Goal: Transaction & Acquisition: Register for event/course

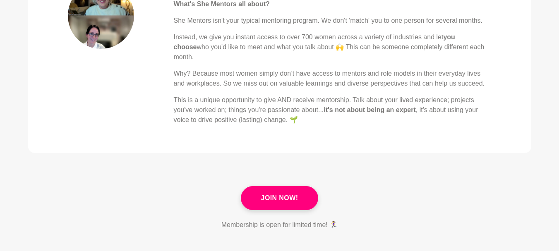
scroll to position [477, 0]
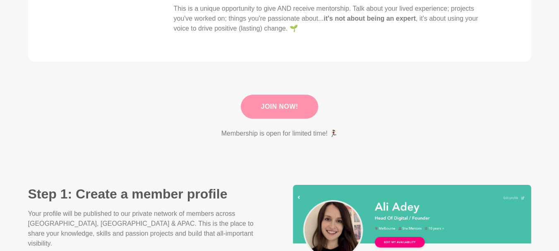
click at [274, 108] on link "Join Now!" at bounding box center [280, 107] width 78 height 24
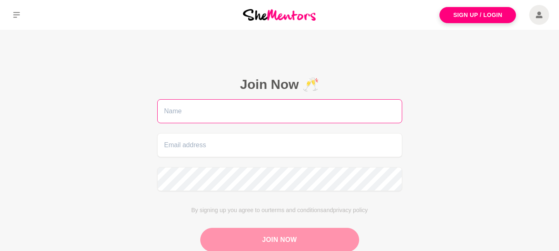
click at [308, 103] on input "text" at bounding box center [279, 111] width 245 height 24
type input "Cailin"
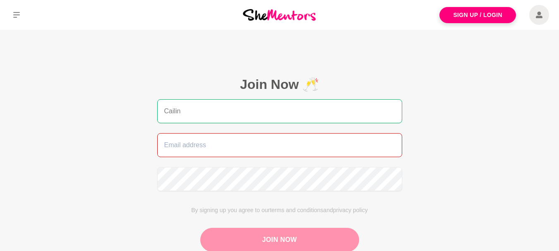
click at [193, 151] on input "email" at bounding box center [279, 145] width 245 height 24
type input "[EMAIL_ADDRESS][DOMAIN_NAME]"
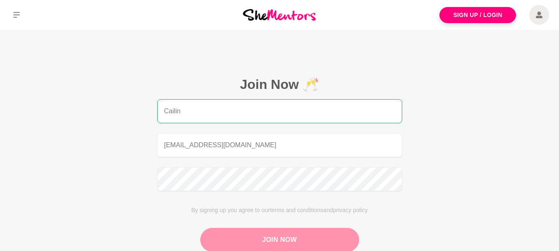
click at [274, 246] on button "Join Now" at bounding box center [279, 240] width 159 height 24
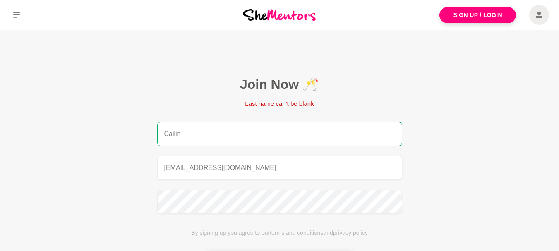
click at [251, 131] on input "Cailin" at bounding box center [279, 134] width 245 height 24
click at [382, 134] on input "Cailin" at bounding box center [279, 134] width 245 height 24
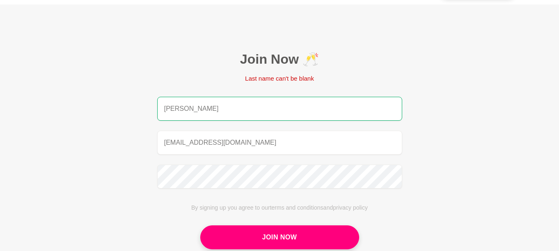
scroll to position [51, 0]
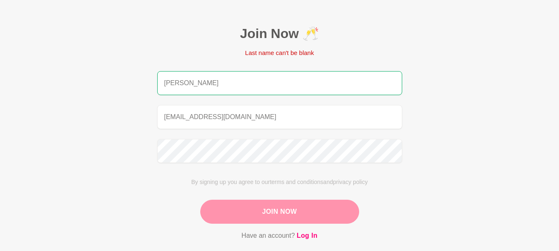
type input "[PERSON_NAME]"
click at [228, 214] on button "Join Now" at bounding box center [279, 212] width 159 height 24
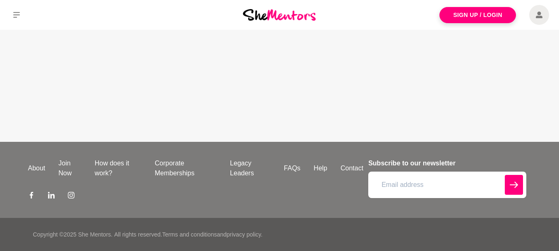
scroll to position [0, 0]
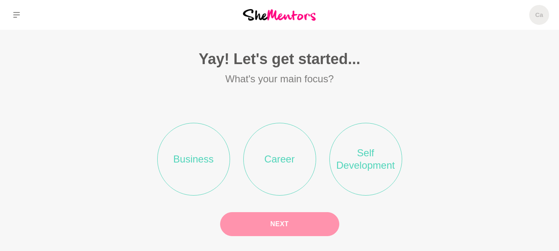
click at [272, 142] on li "Career" at bounding box center [279, 159] width 73 height 73
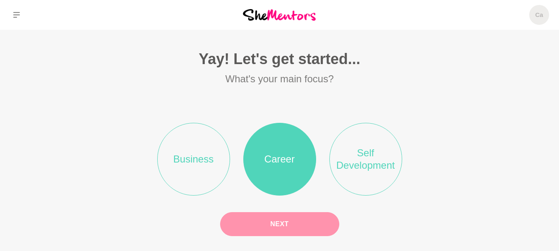
click at [306, 220] on button "Next" at bounding box center [279, 224] width 119 height 24
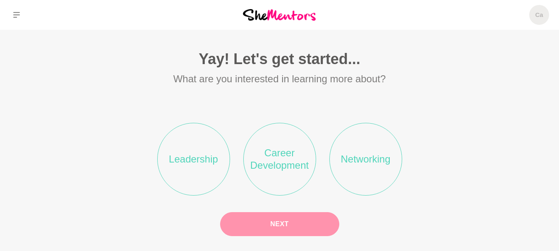
click at [300, 169] on li "Career Development" at bounding box center [279, 159] width 73 height 73
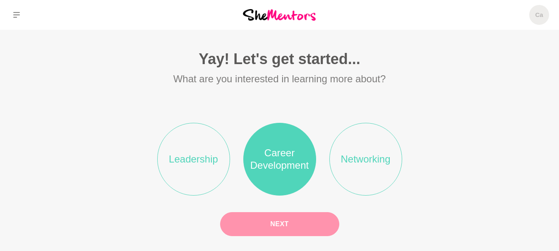
click at [294, 233] on button "Next" at bounding box center [279, 224] width 119 height 24
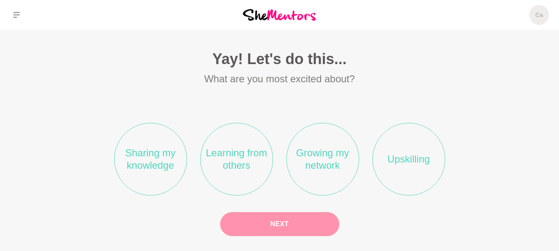
click at [251, 154] on li "Learning from others" at bounding box center [236, 159] width 73 height 73
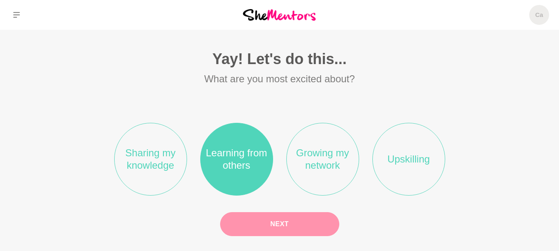
click at [263, 233] on button "Next" at bounding box center [279, 224] width 119 height 24
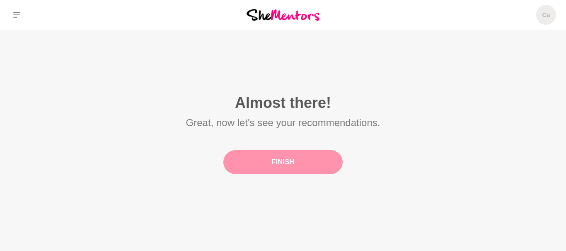
click at [275, 162] on button "Finish" at bounding box center [282, 162] width 119 height 24
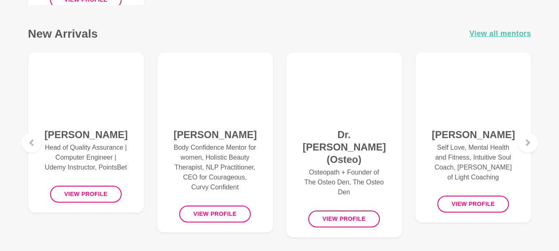
scroll to position [553, 0]
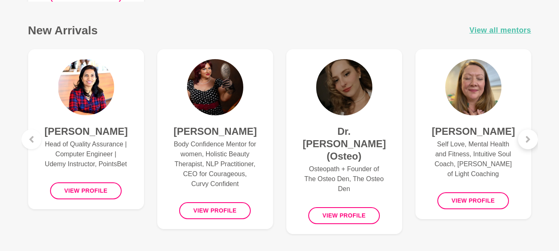
click at [529, 146] on div at bounding box center [528, 140] width 20 height 20
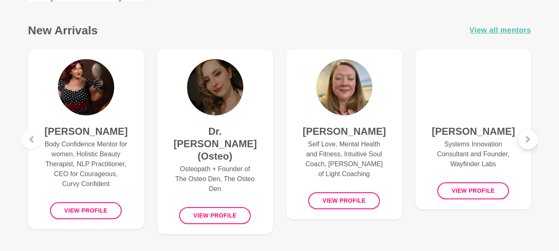
click at [530, 139] on icon at bounding box center [528, 139] width 4 height 7
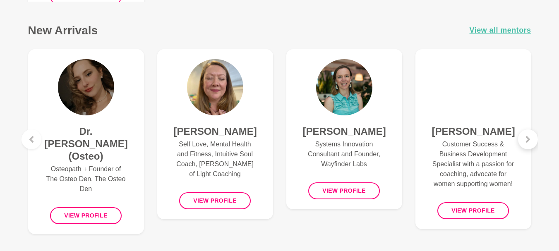
click at [530, 139] on icon at bounding box center [528, 139] width 4 height 7
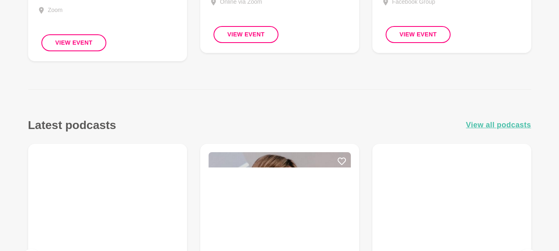
scroll to position [969, 0]
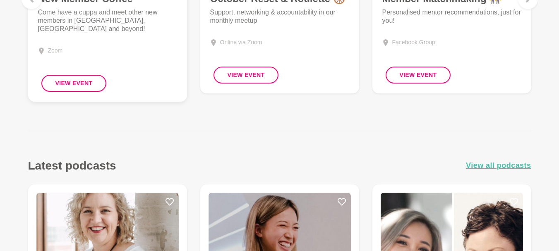
click at [67, 17] on p "Come have a cuppa and meet other new members in [GEOGRAPHIC_DATA], [GEOGRAPHIC_…" at bounding box center [107, 20] width 139 height 25
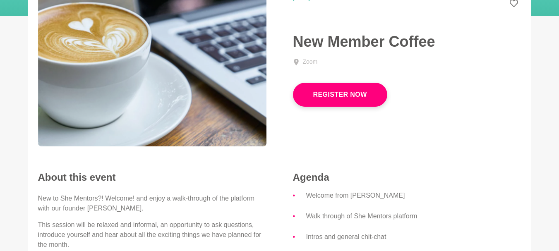
scroll to position [94, 0]
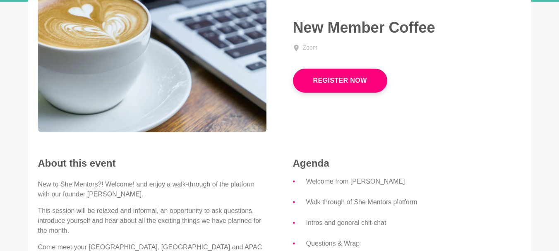
drag, startPoint x: 463, startPoint y: 66, endPoint x: 463, endPoint y: 45, distance: 21.1
click at [463, 45] on div "Zoom Register Now" at bounding box center [407, 67] width 229 height 49
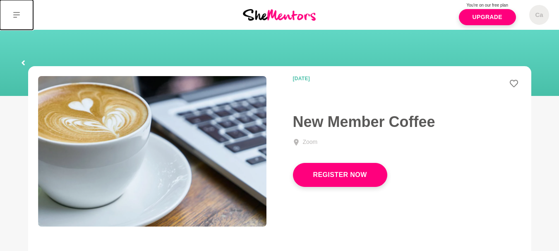
click at [13, 20] on button at bounding box center [16, 15] width 33 height 30
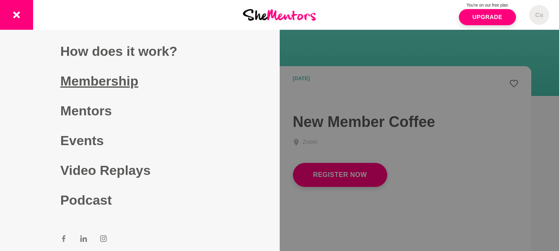
click at [111, 95] on link "Membership" at bounding box center [139, 81] width 159 height 30
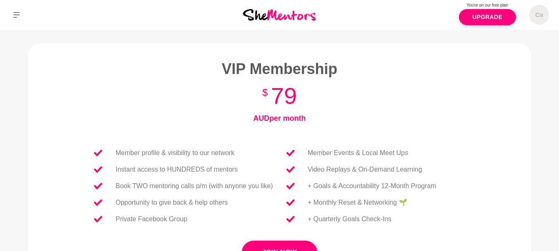
click at [143, 232] on div "Member profile & visibility to our network Instant access to HUNDREDS of mentor…" at bounding box center [180, 186] width 199 height 109
click at [14, 8] on button at bounding box center [16, 15] width 33 height 30
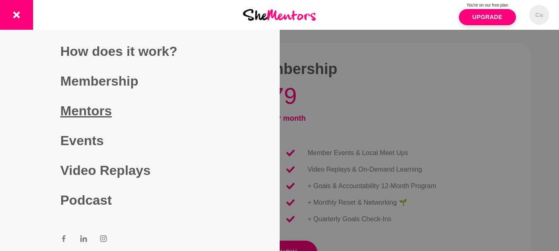
click at [98, 104] on link "Mentors" at bounding box center [139, 111] width 159 height 30
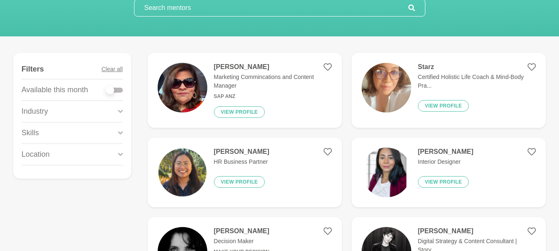
scroll to position [94, 0]
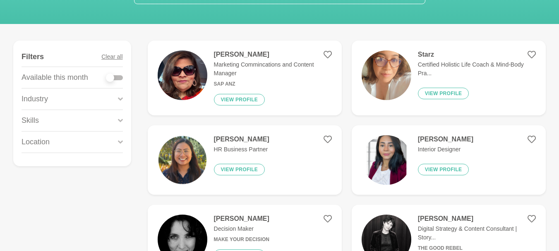
click at [94, 93] on div "Industry" at bounding box center [72, 99] width 101 height 21
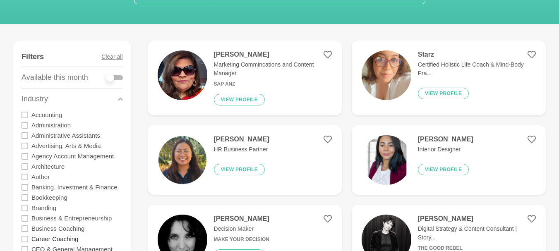
click at [57, 240] on label "Career Coaching" at bounding box center [54, 239] width 47 height 10
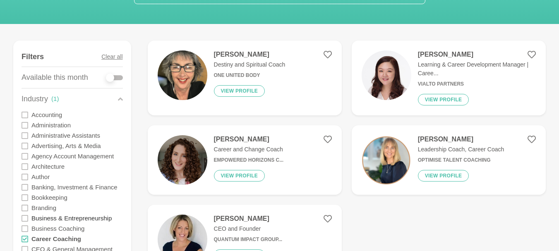
click at [78, 222] on label "Business & Entrepreneurship" at bounding box center [71, 218] width 80 height 10
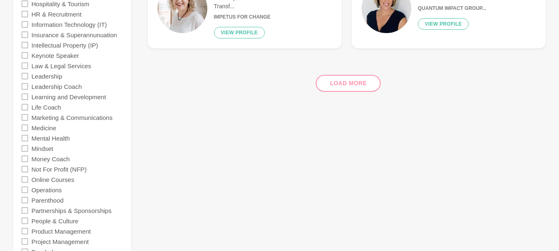
scroll to position [581, 0]
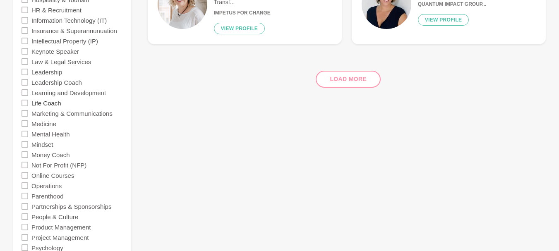
click at [51, 101] on label "Life Coach" at bounding box center [46, 103] width 30 height 10
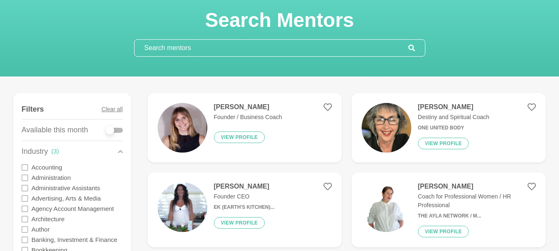
scroll to position [34, 0]
